Goal: Navigation & Orientation: Go to known website

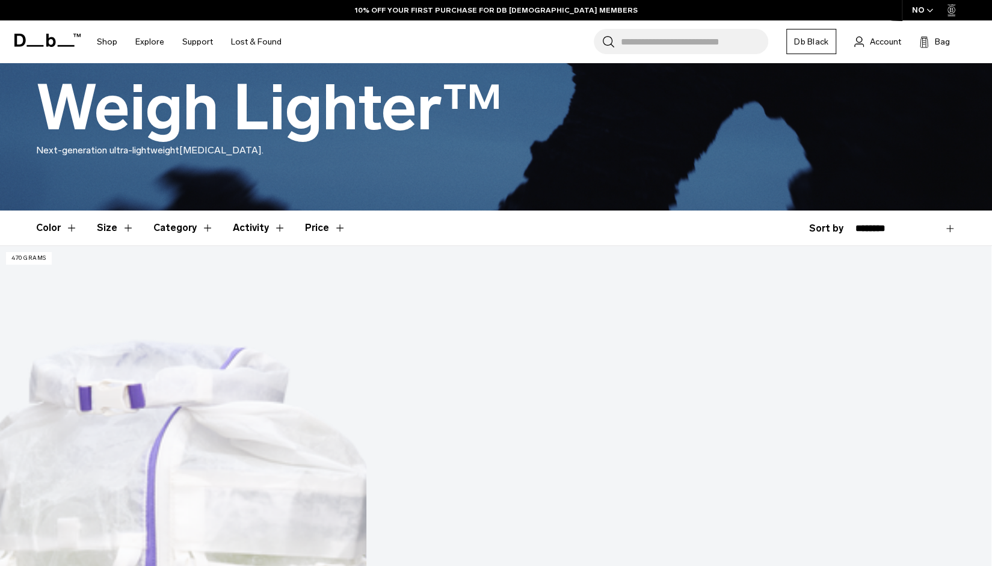
click at [929, 11] on icon "button" at bounding box center [929, 10] width 7 height 4
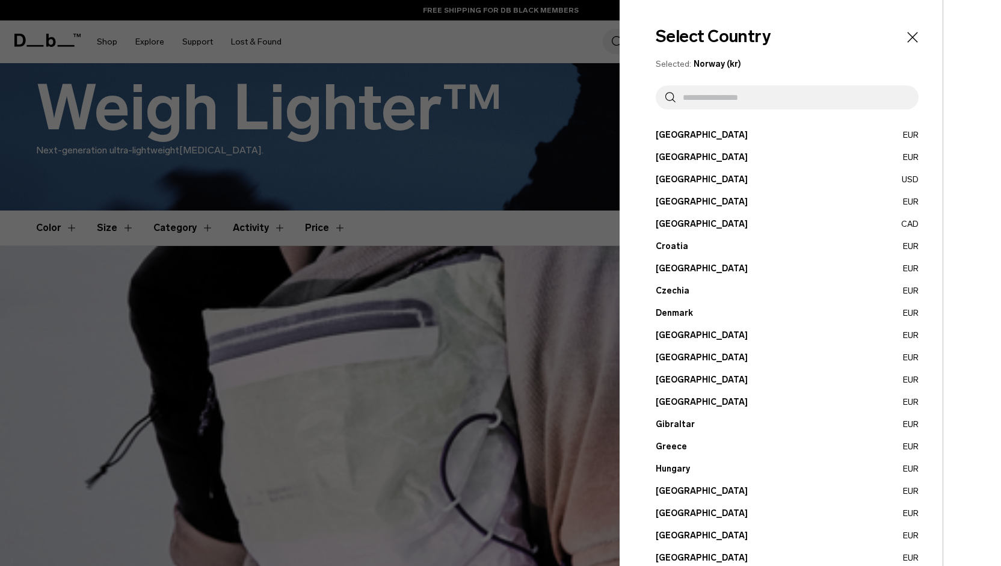
click at [670, 493] on button "[GEOGRAPHIC_DATA] EUR" at bounding box center [786, 491] width 263 height 13
